Goal: Information Seeking & Learning: Learn about a topic

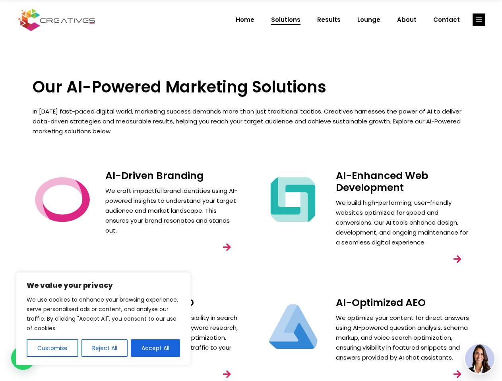
click at [251, 191] on div "AI-Enhanced Web Development We build high-performing, user-friendly websites op…" at bounding box center [366, 227] width 230 height 127
click at [52, 349] on button "Customise" at bounding box center [53, 348] width 52 height 17
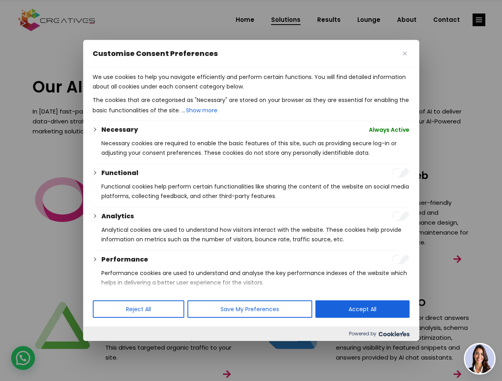
click at [104, 349] on div at bounding box center [251, 190] width 502 height 381
click at [155, 91] on p "We use cookies to help you navigate efficiently and perform certain functions. …" at bounding box center [251, 81] width 317 height 19
click at [479, 20] on div at bounding box center [251, 190] width 502 height 381
click at [480, 359] on img at bounding box center [479, 359] width 29 height 29
